Goal: Task Accomplishment & Management: Use online tool/utility

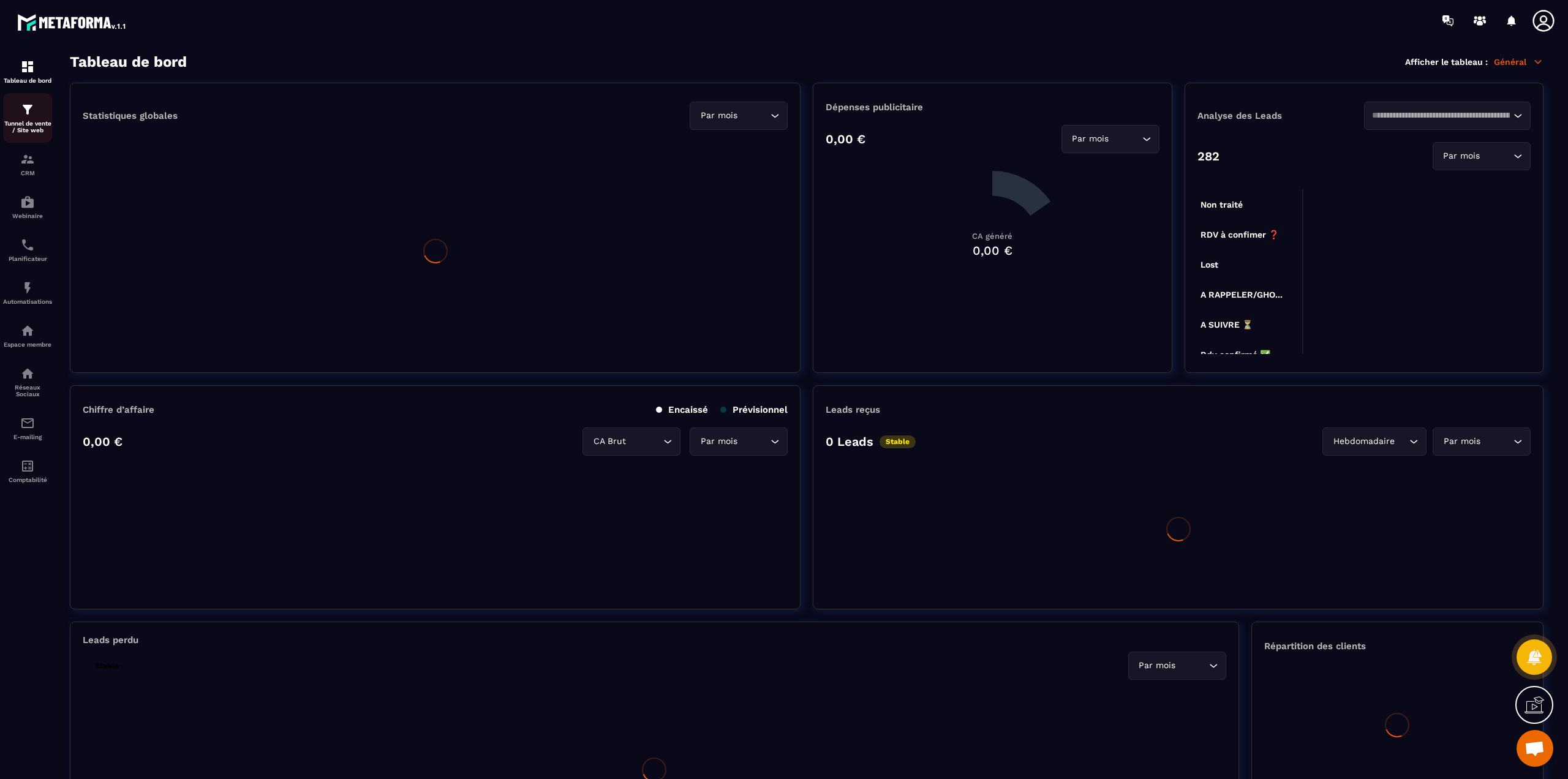
click at [27, 119] on div "Tunnel de vente / Site web" at bounding box center [27, 117] width 49 height 31
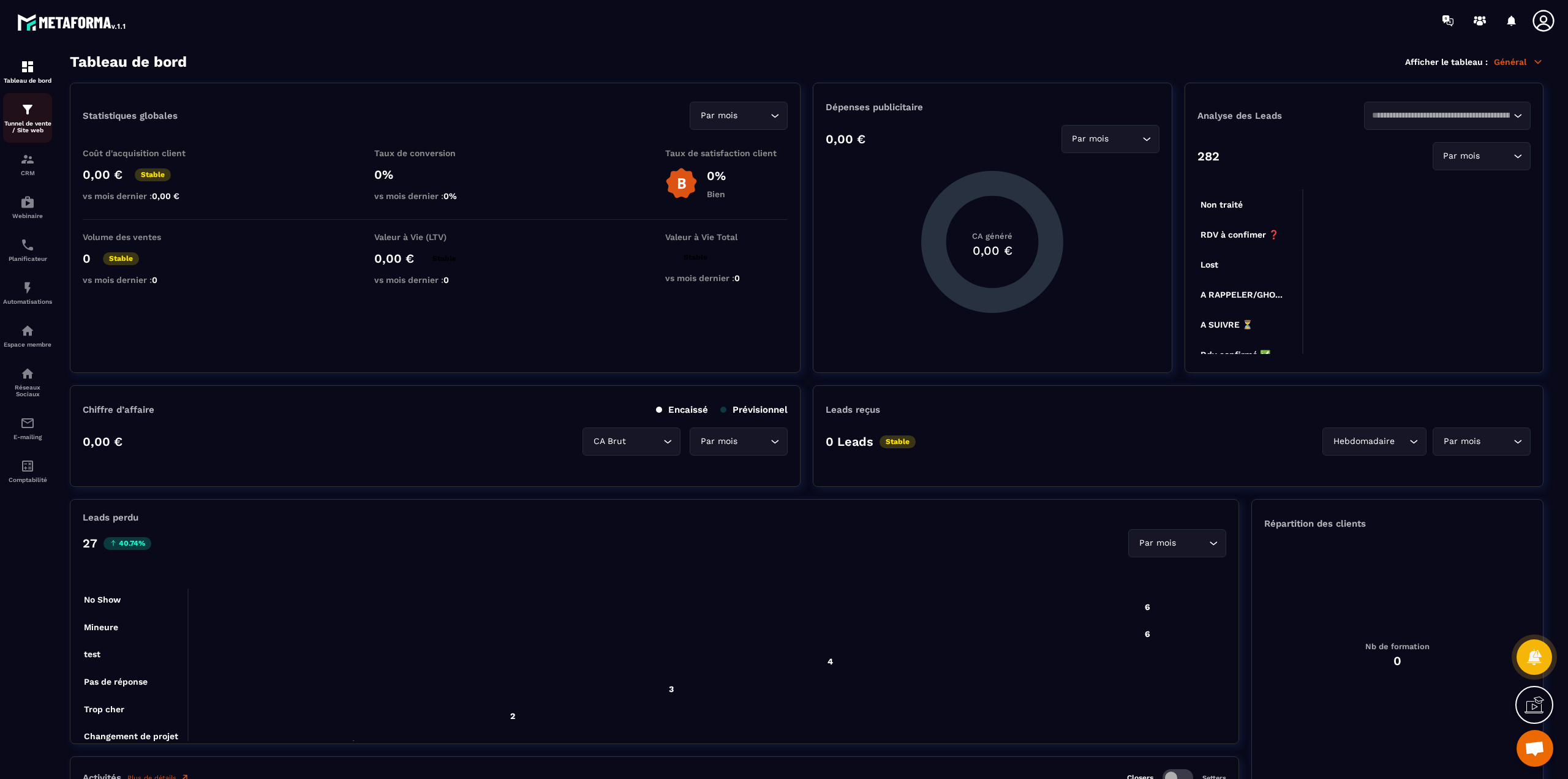
click at [27, 119] on div "Tunnel de vente / Site web" at bounding box center [27, 117] width 49 height 31
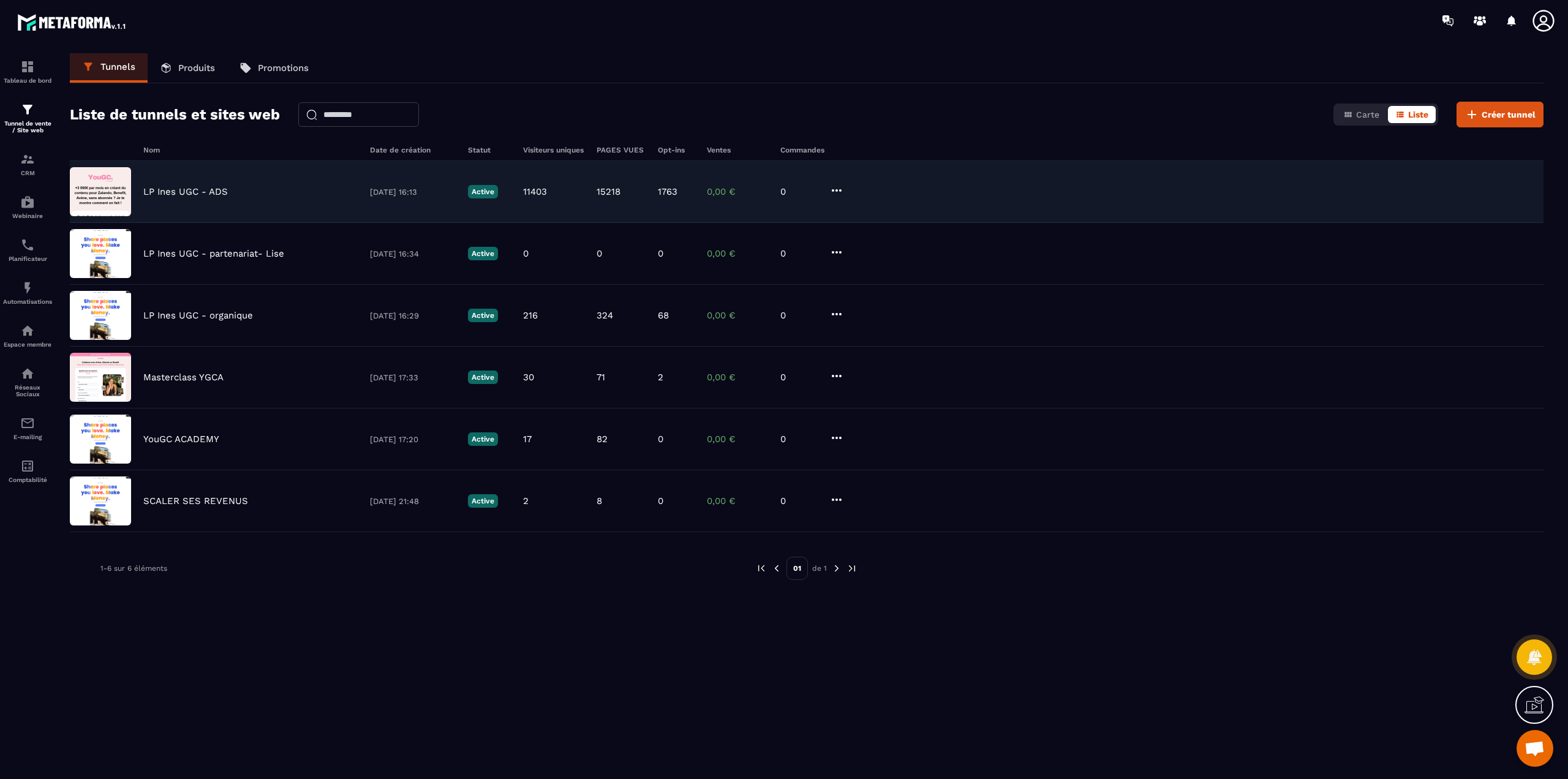
click at [199, 188] on p "LP Ines UGC - ADS" at bounding box center [186, 192] width 85 height 11
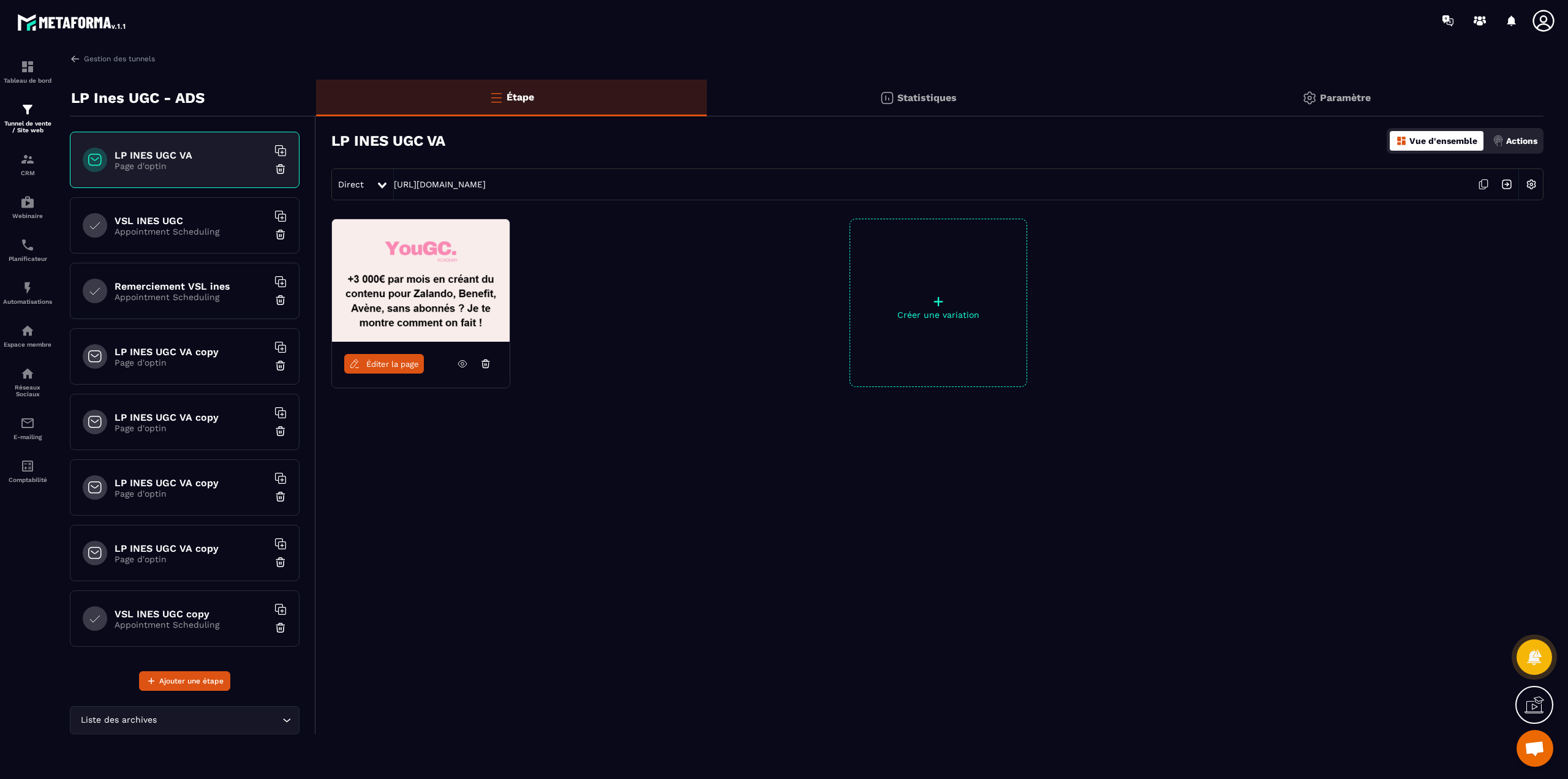
click at [158, 229] on p "Appointment Scheduling" at bounding box center [191, 231] width 153 height 10
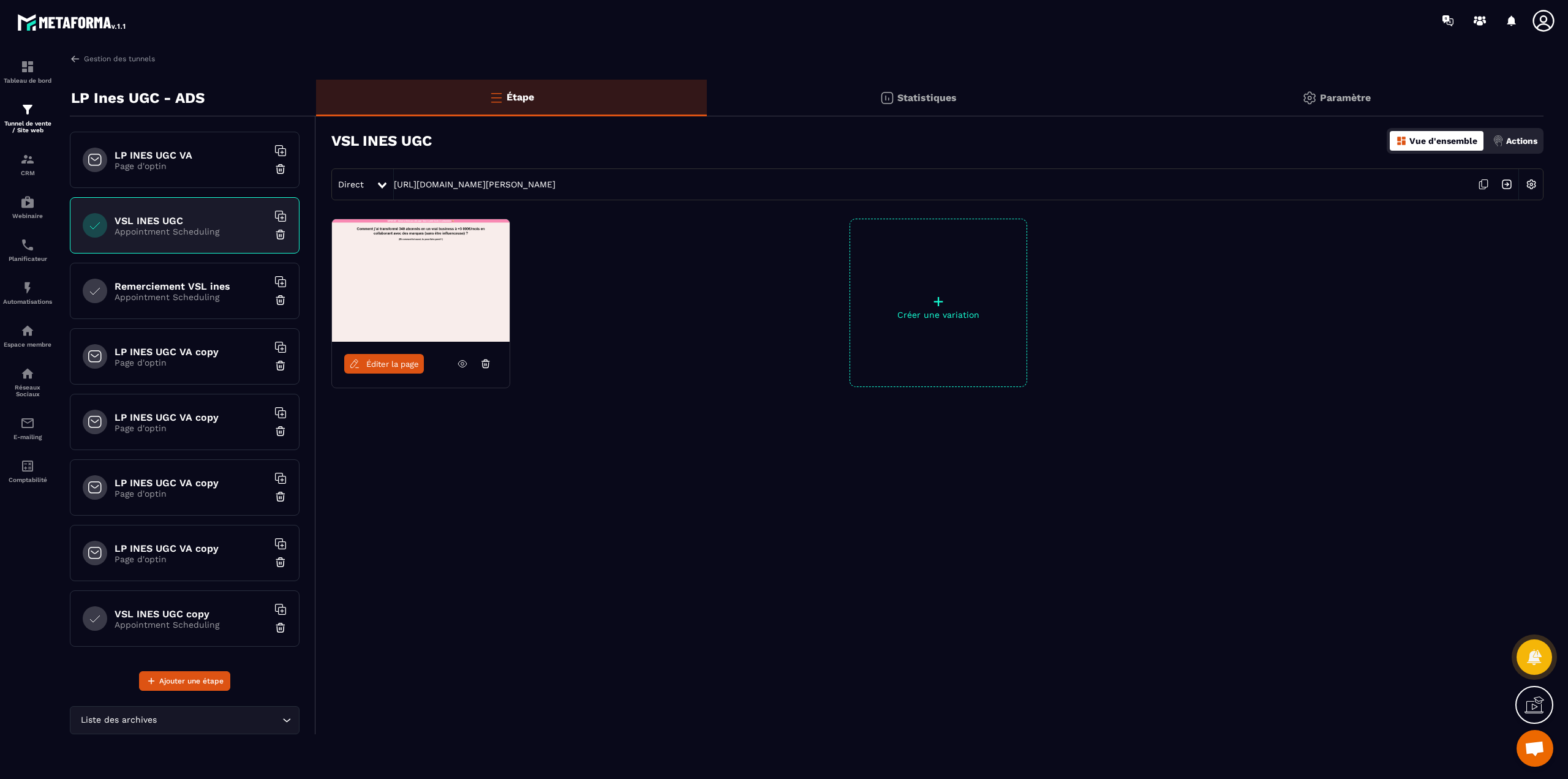
click at [389, 363] on span "Éditer la page" at bounding box center [393, 363] width 53 height 9
